Goal: Transaction & Acquisition: Purchase product/service

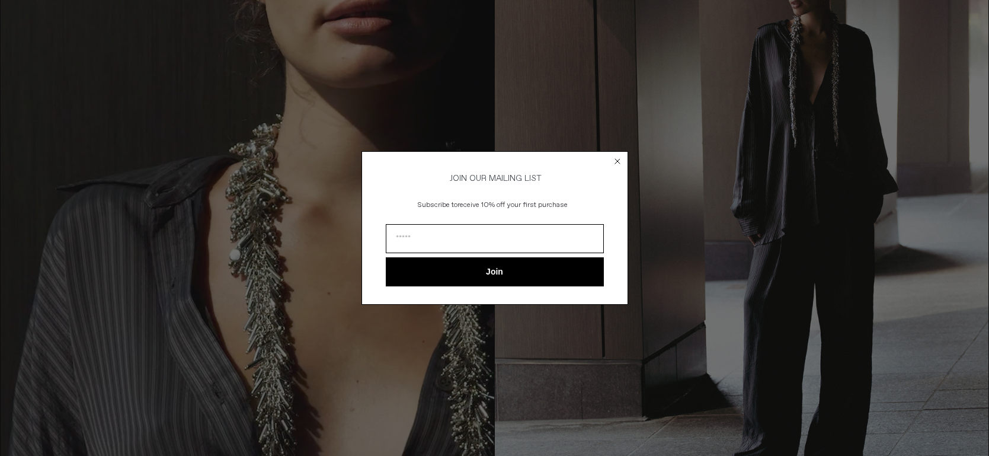
click at [617, 156] on circle "Close dialog" at bounding box center [617, 161] width 11 height 11
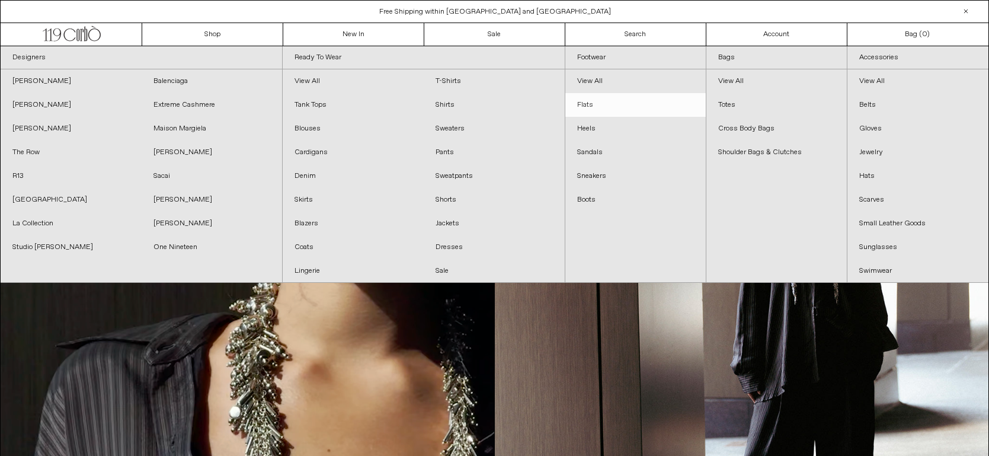
click at [581, 105] on link "Flats" at bounding box center [635, 105] width 140 height 24
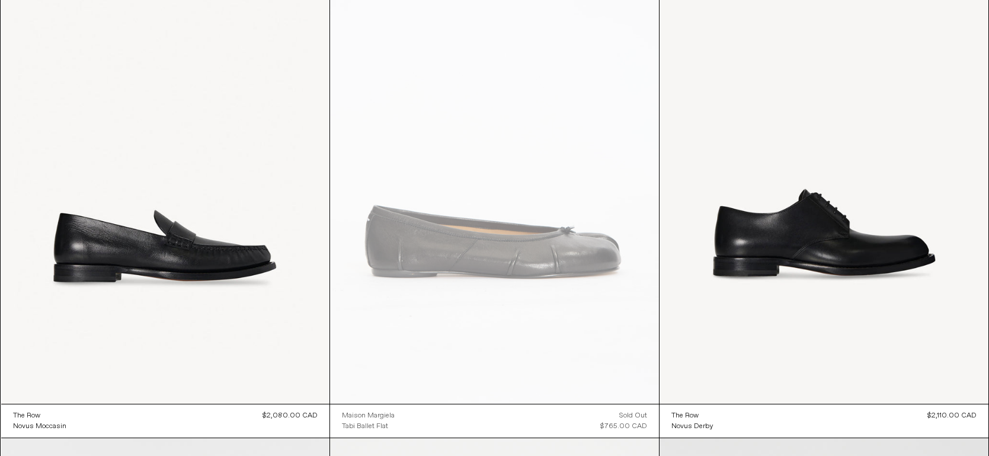
scroll to position [1218, 0]
